Goal: Task Accomplishment & Management: Manage account settings

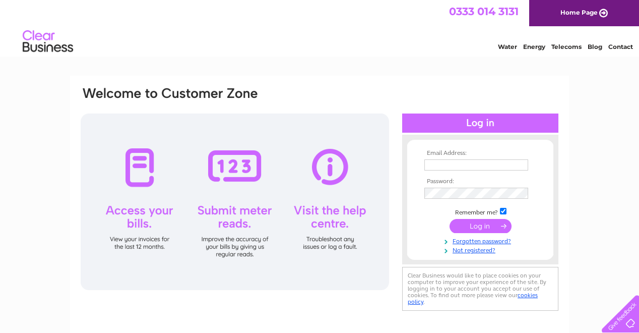
click at [451, 164] on input "text" at bounding box center [477, 164] width 104 height 11
type input "mccoll.associates@btinternet.com"
click at [484, 225] on input "submit" at bounding box center [481, 226] width 62 height 14
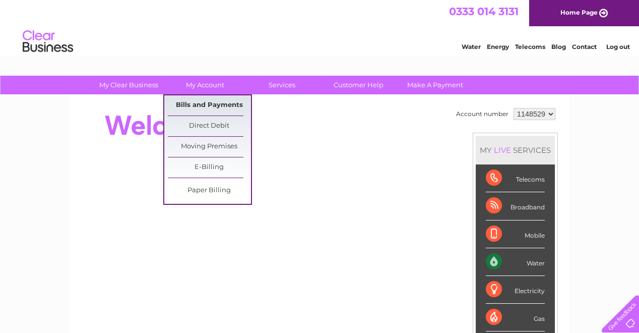
click at [202, 102] on link "Bills and Payments" at bounding box center [209, 105] width 83 height 20
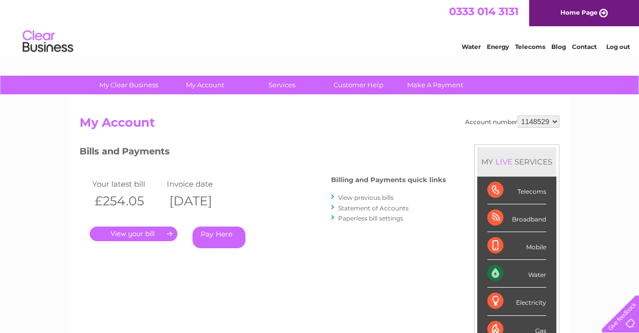
click at [137, 236] on link "." at bounding box center [134, 233] width 88 height 15
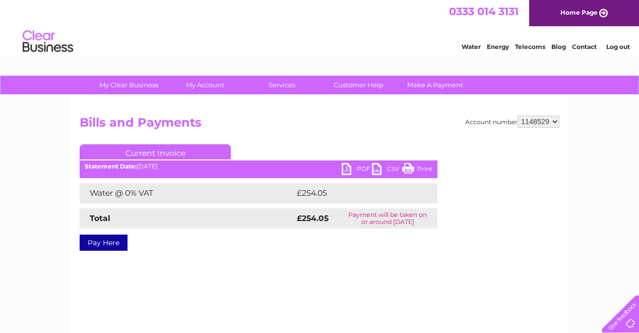
click at [344, 165] on link "PDF" at bounding box center [357, 170] width 30 height 15
click at [613, 47] on link "Log out" at bounding box center [618, 47] width 24 height 8
